Goal: Task Accomplishment & Management: Use online tool/utility

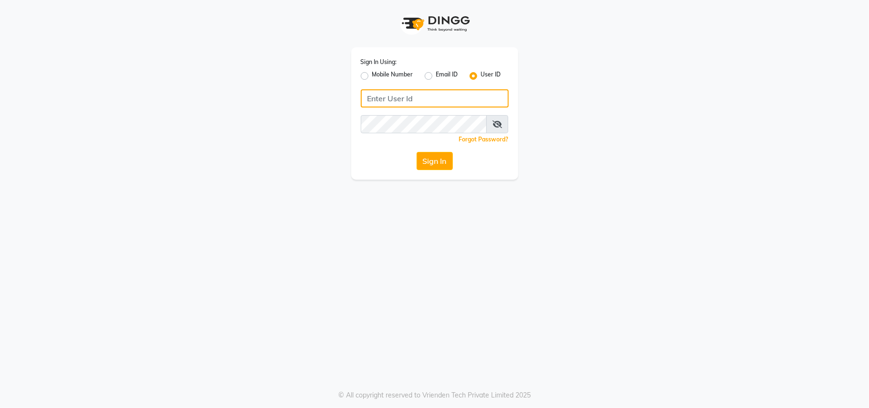
drag, startPoint x: 0, startPoint y: 0, endPoint x: 371, endPoint y: 97, distance: 384.0
click at [371, 97] on input "Username" at bounding box center [435, 98] width 148 height 18
type input "viva"
click at [425, 167] on button "Sign In" at bounding box center [435, 161] width 36 height 18
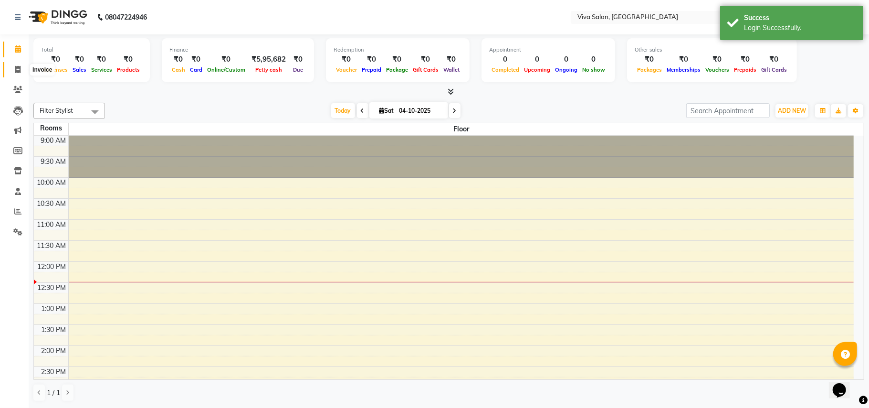
click at [16, 69] on icon at bounding box center [17, 69] width 5 height 7
select select "service"
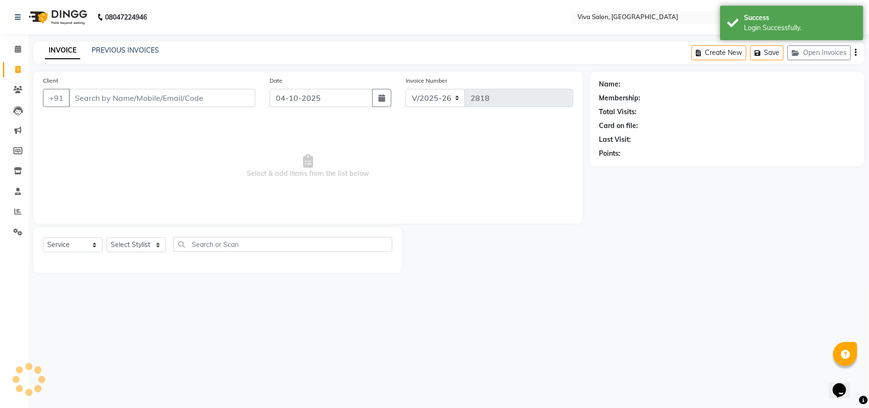
click at [16, 69] on icon at bounding box center [17, 69] width 5 height 7
select select "service"
type input "2818"
select select "7363"
